Goal: Information Seeking & Learning: Learn about a topic

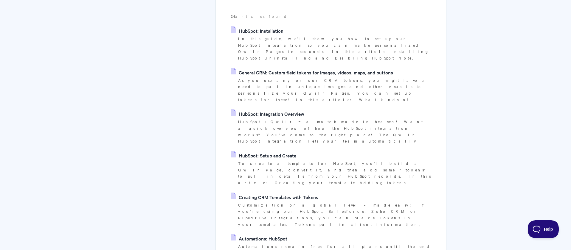
scroll to position [108, 0]
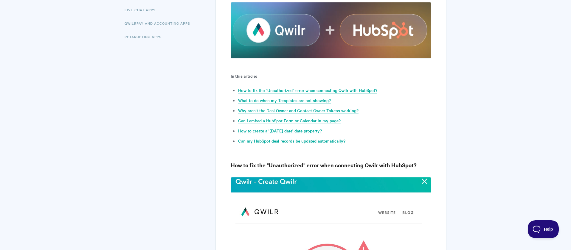
scroll to position [190, 0]
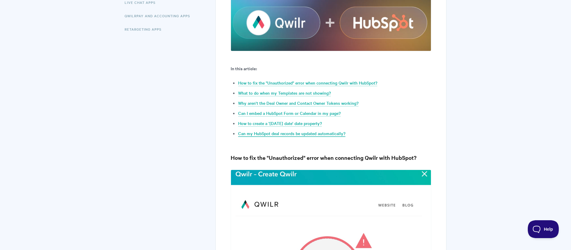
click at [326, 136] on link "Can my HubSpot deal records be updated automatically?" at bounding box center [291, 133] width 107 height 7
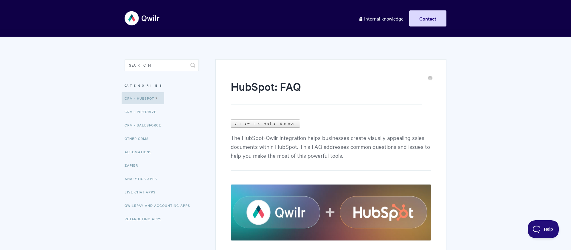
scroll to position [190, 0]
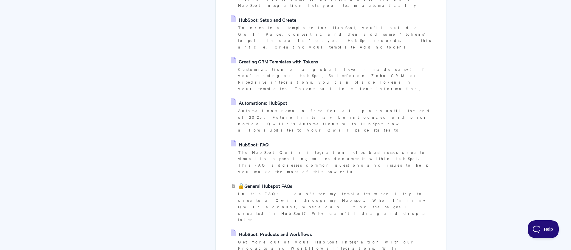
scroll to position [265, 0]
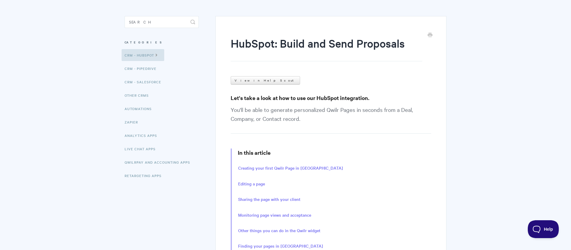
scroll to position [84, 0]
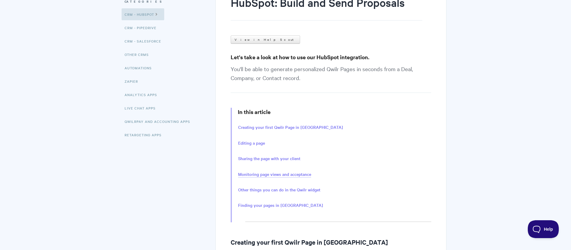
click at [275, 175] on link "Monitoring page views and acceptance" at bounding box center [274, 174] width 73 height 7
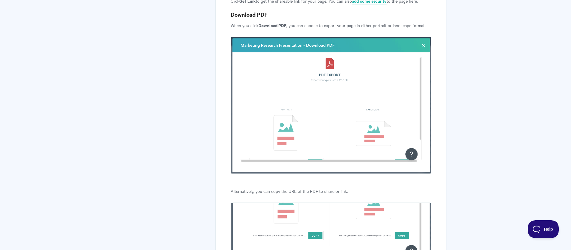
scroll to position [2123, 0]
